Goal: Find specific page/section: Find specific page/section

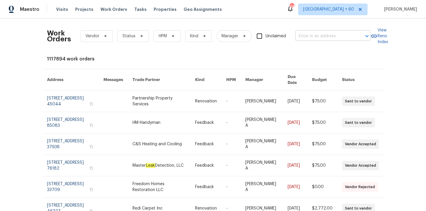
click at [316, 34] on input "text" at bounding box center [325, 36] width 59 height 9
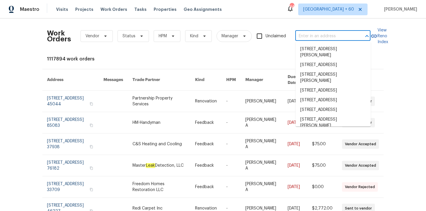
paste input "1000 High Brook Dr Waxhaw, NC 28173"
type input "1000 High Brook Dr Waxhaw, NC 28173"
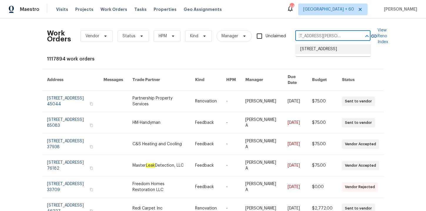
click at [326, 48] on li "1000 High Brook Dr, Waxhaw, NC 28173" at bounding box center [333, 49] width 75 height 10
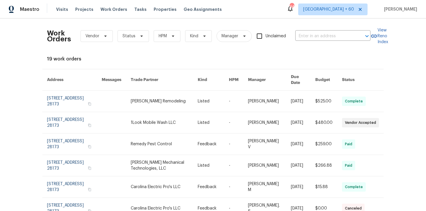
type input "1000 High Brook Dr, Waxhaw, NC 28173"
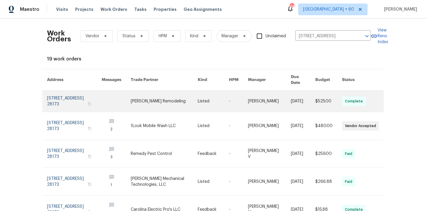
click at [69, 95] on link at bounding box center [74, 101] width 55 height 21
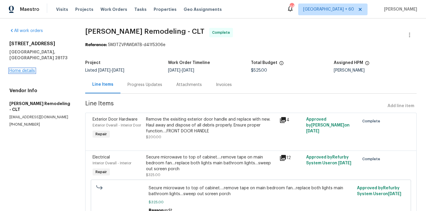
click at [27, 69] on link "Home details" at bounding box center [22, 71] width 26 height 4
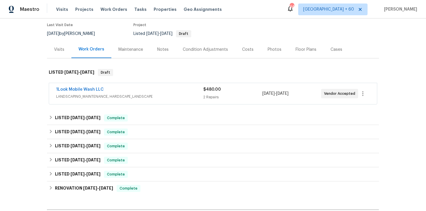
scroll to position [49, 0]
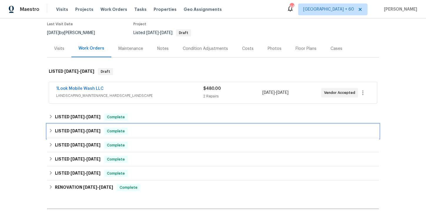
click at [169, 129] on div "LISTED 7/21/25 - 7/24/25 Complete" at bounding box center [213, 131] width 329 height 7
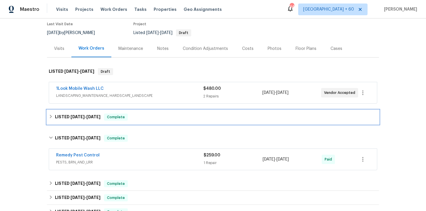
click at [161, 118] on div "LISTED 9/8/25 - 9/10/25 Complete" at bounding box center [213, 117] width 329 height 7
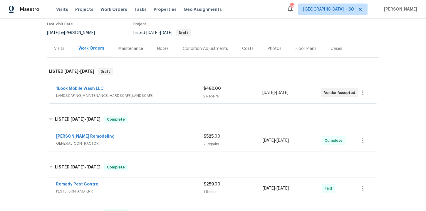
click at [168, 142] on span "GENERAL_CONTRACTOR" at bounding box center [130, 144] width 148 height 6
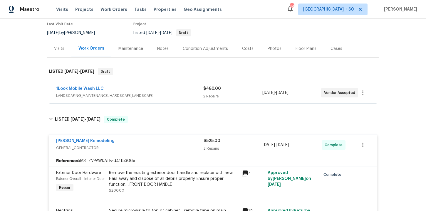
click at [164, 92] on div "1Look Mobile Wash LLC" at bounding box center [129, 89] width 147 height 7
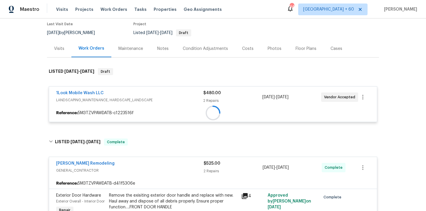
scroll to position [135, 0]
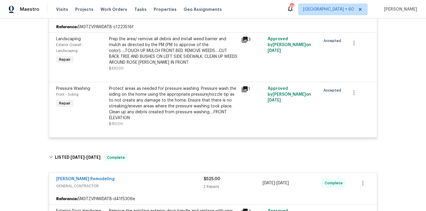
click at [159, 93] on div "Protect areas as needed for pressure washing. Pressure wash the siding on the h…" at bounding box center [173, 103] width 129 height 35
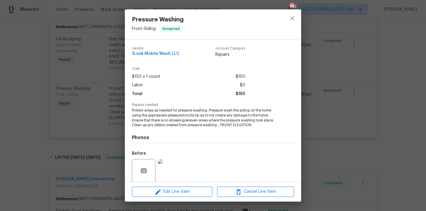
click at [159, 18] on span "Pressure Washing" at bounding box center [158, 19] width 52 height 6
copy span "Pressure Washing"
click at [95, 26] on div "Pressure Washing Front - Siding Accepted Vendor 1Look Mobile Wash LLC Account C…" at bounding box center [213, 105] width 426 height 211
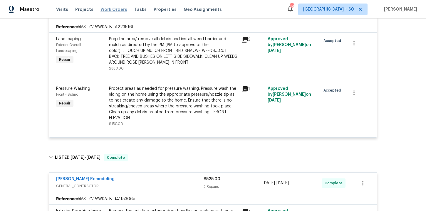
click at [113, 9] on span "Work Orders" at bounding box center [114, 9] width 27 height 6
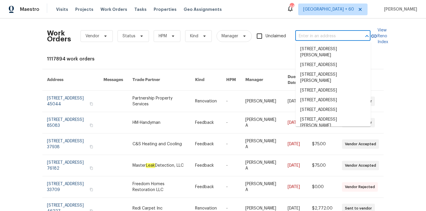
click at [313, 39] on input "text" at bounding box center [325, 36] width 59 height 9
paste input "5850 S Park Blvd Parma, OH 44134"
type input "5850 S Park Blvd Parma, OH 44134"
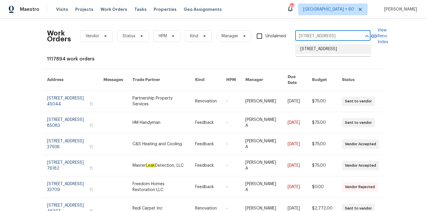
click at [320, 49] on li "5850 S Park Blvd, Parma, OH 44134" at bounding box center [333, 49] width 75 height 10
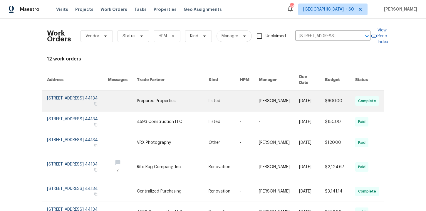
click at [87, 91] on link at bounding box center [77, 101] width 61 height 21
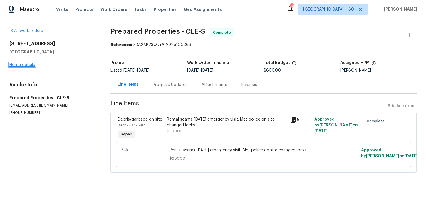
click at [31, 66] on link "Home details" at bounding box center [22, 65] width 26 height 4
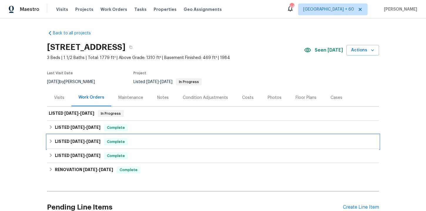
click at [157, 142] on div "LISTED 8/11/25 - 8/12/25 Complete" at bounding box center [213, 142] width 329 height 7
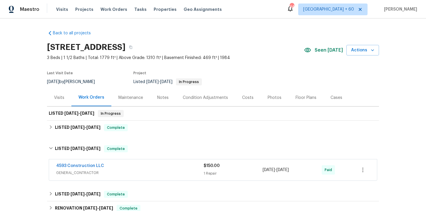
click at [157, 173] on span "GENERAL_CONTRACTOR" at bounding box center [130, 173] width 148 height 6
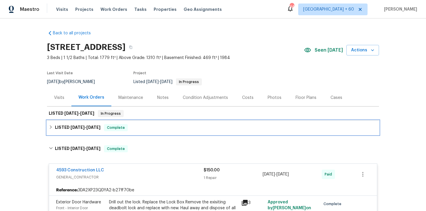
click at [148, 129] on div "LISTED 9/8/25 - 9/9/25 Complete" at bounding box center [213, 127] width 329 height 7
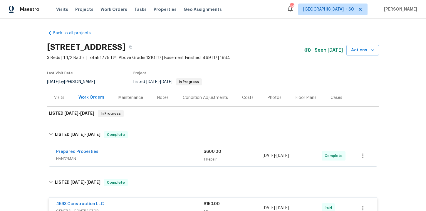
click at [154, 159] on span "HANDYMAN" at bounding box center [130, 159] width 148 height 6
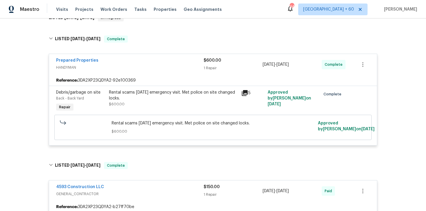
scroll to position [144, 0]
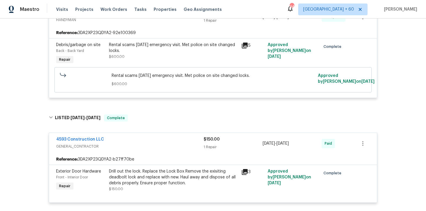
click at [166, 179] on div "Drill out the lock. Replace the Lock Box Remove the exisiting deadbolt lock and…" at bounding box center [173, 178] width 129 height 18
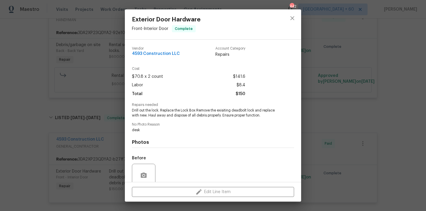
click at [152, 22] on span "Exterior Door Hardware" at bounding box center [166, 19] width 69 height 6
copy span "Exterior Door Hardware"
click at [86, 79] on div "Exterior Door Hardware Front - Interior Door Complete Vendor 4593 Construction …" at bounding box center [213, 105] width 426 height 211
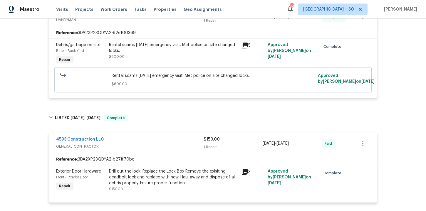
click at [124, 54] on div "Rental scams Friday emergency visit. Met police on site changed locks. $600.00" at bounding box center [173, 51] width 129 height 18
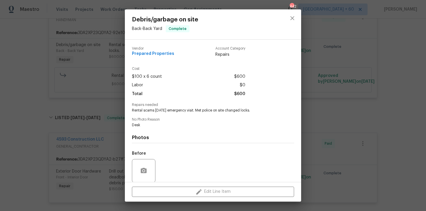
click at [151, 21] on span "Debris/garbage on site" at bounding box center [165, 19] width 66 height 6
copy span "Debris/garbage on site"
click at [114, 23] on div "Debris/garbage on site Back - Back Yard Complete Vendor Prepared Properties Acc…" at bounding box center [213, 105] width 426 height 211
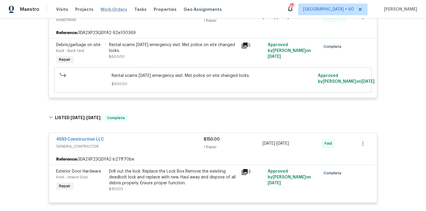
click at [103, 11] on span "Work Orders" at bounding box center [114, 9] width 27 height 6
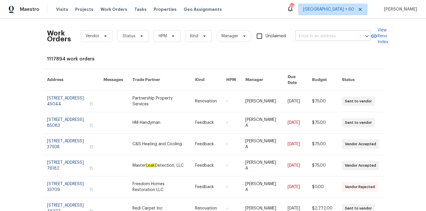
click at [318, 37] on input "text" at bounding box center [325, 36] width 59 height 9
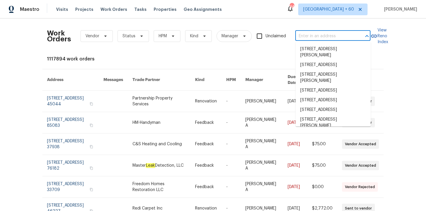
paste input "1931 Windstone Pl Winder, GA 30680"
type input "1931 Windstone Pl Winder, GA 30680"
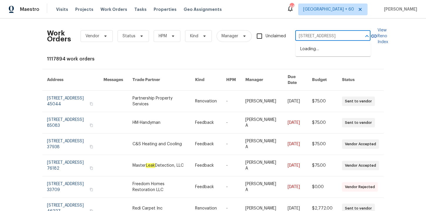
scroll to position [0, 18]
click at [323, 52] on li "1931 Windstone Pl, Winder, GA 30680" at bounding box center [333, 49] width 75 height 10
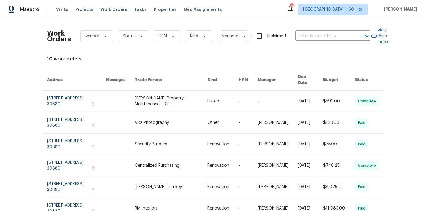
type input "1931 Windstone Pl, Winder, GA 30680"
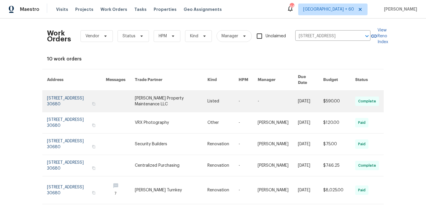
click at [78, 97] on link at bounding box center [76, 101] width 59 height 21
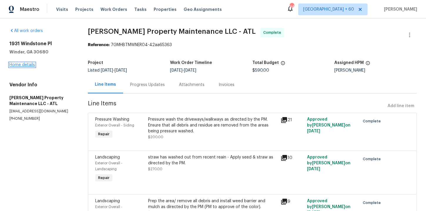
click at [28, 63] on link "Home details" at bounding box center [22, 65] width 26 height 4
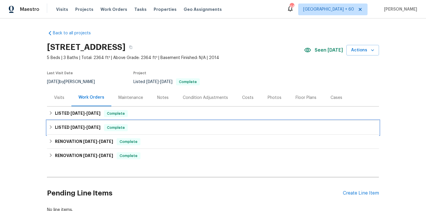
click at [172, 125] on div "LISTED 7/9/25 - 7/10/25 Complete" at bounding box center [213, 127] width 329 height 7
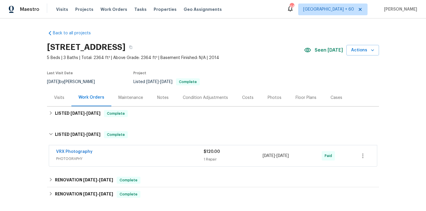
click at [175, 156] on span "PHOTOGRAPHY" at bounding box center [130, 159] width 148 height 6
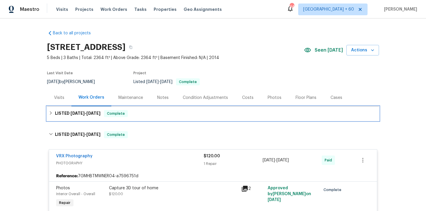
click at [164, 115] on div "LISTED 8/8/25 - 8/12/25 Complete" at bounding box center [213, 113] width 329 height 7
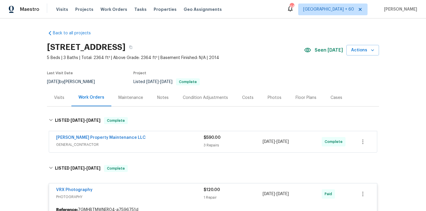
click at [171, 142] on span "GENERAL_CONTRACTOR" at bounding box center [130, 145] width 148 height 6
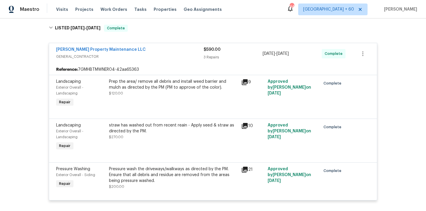
scroll to position [103, 0]
